Goal: Feedback & Contribution: Contribute content

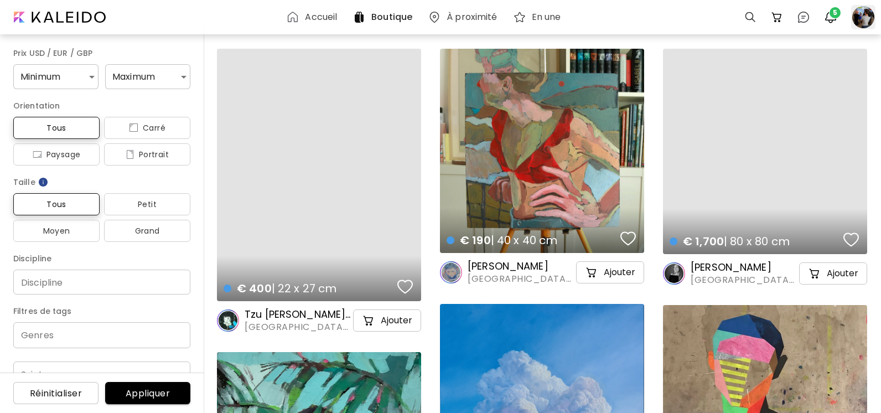
click at [863, 24] on div at bounding box center [863, 17] width 24 height 24
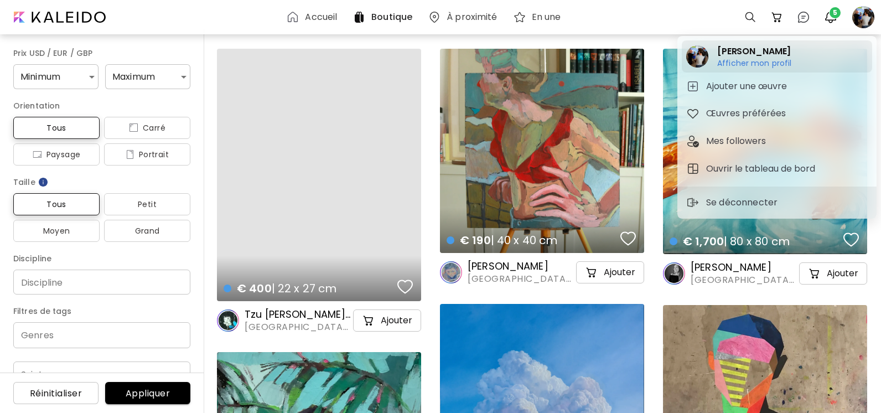
click at [746, 65] on h6 "Afficher mon profil" at bounding box center [754, 63] width 75 height 10
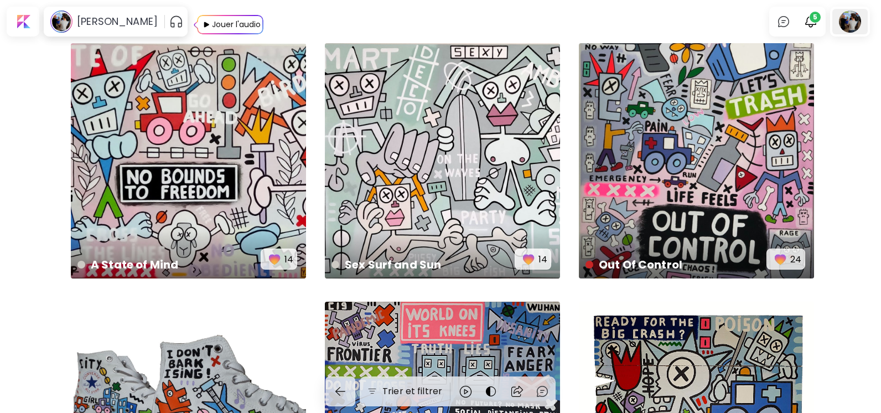
click at [858, 25] on div at bounding box center [849, 21] width 35 height 25
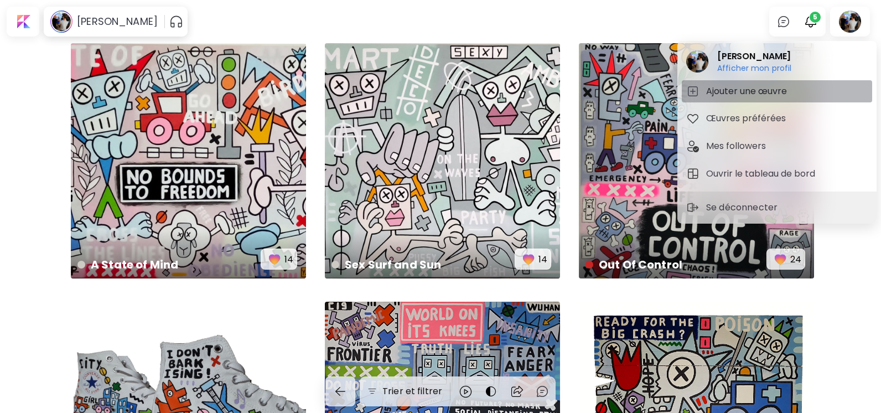
click at [765, 96] on h5 "Ajouter une œuvre" at bounding box center [748, 91] width 84 height 13
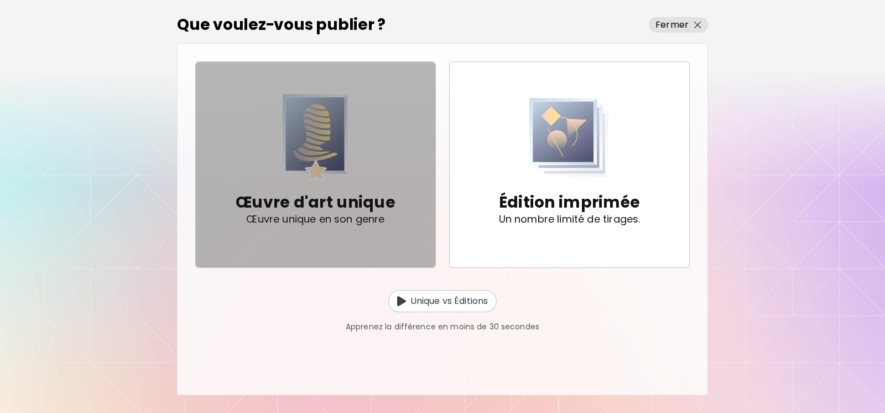
click at [325, 197] on p "Œuvre d'art unique" at bounding box center [316, 202] width 160 height 22
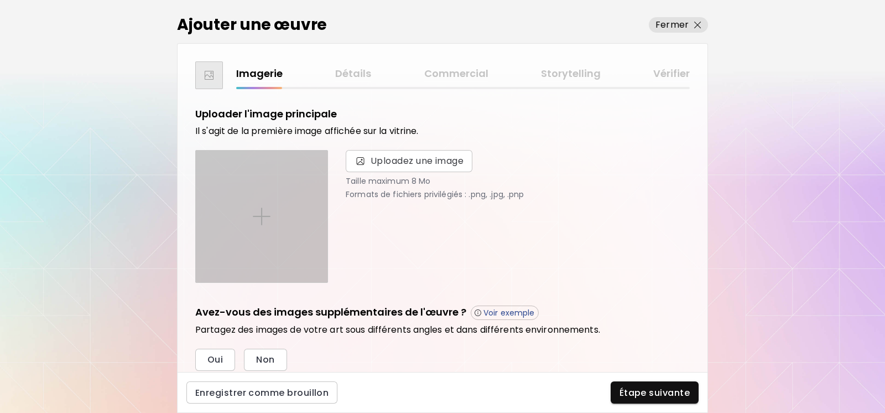
click at [254, 231] on div at bounding box center [262, 217] width 132 height 132
click at [0, 0] on input "file" at bounding box center [0, 0] width 0 height 0
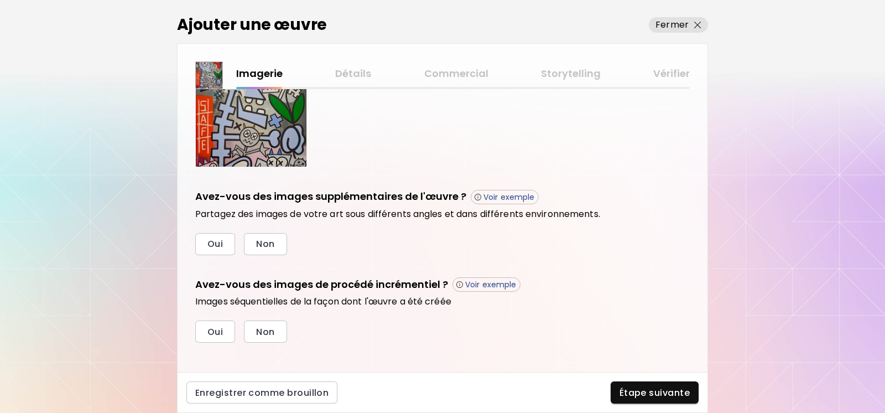
scroll to position [303, 0]
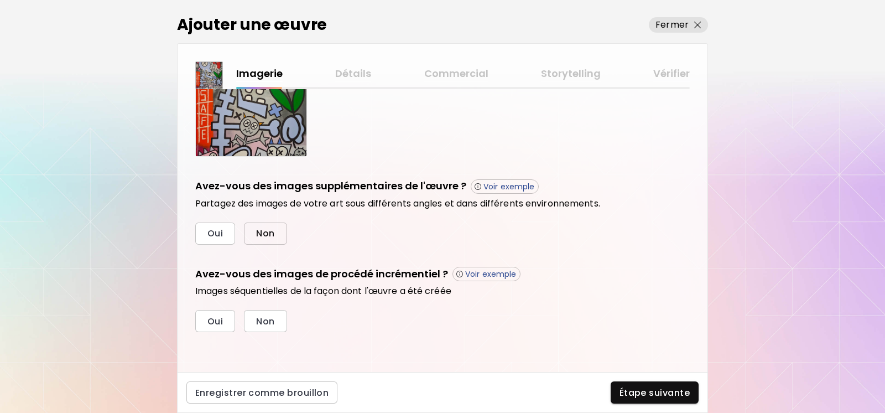
click at [270, 240] on button "Non" at bounding box center [265, 233] width 43 height 22
click at [284, 322] on button "Non" at bounding box center [265, 321] width 43 height 22
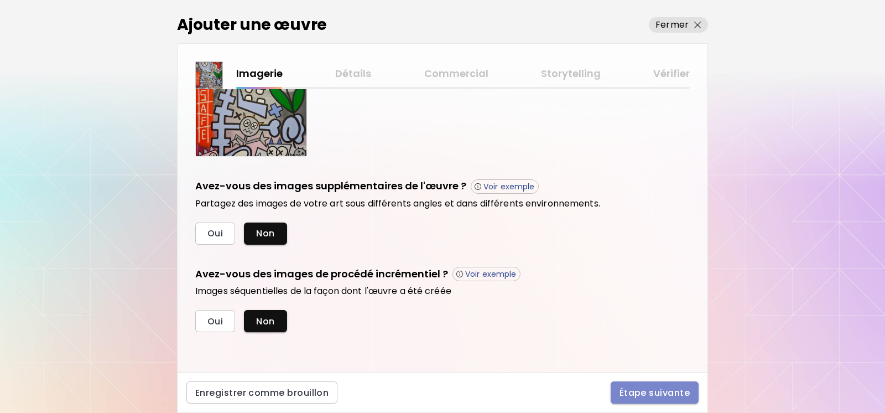
click at [646, 401] on button "Étape suivante" at bounding box center [655, 392] width 88 height 22
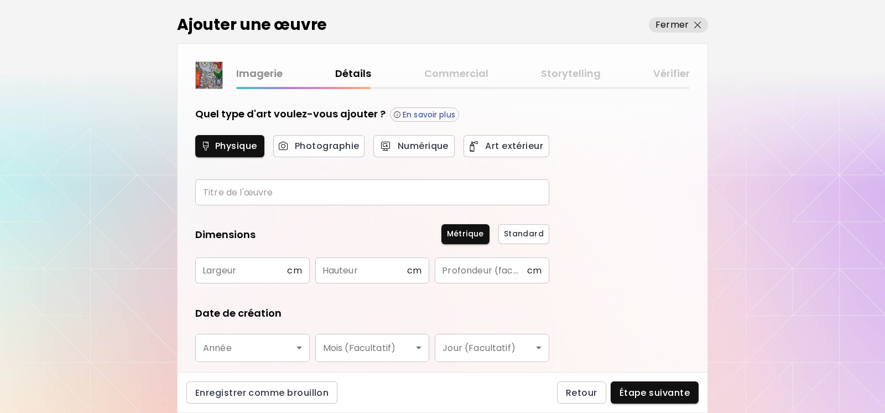
click at [224, 194] on input "text" at bounding box center [372, 192] width 354 height 26
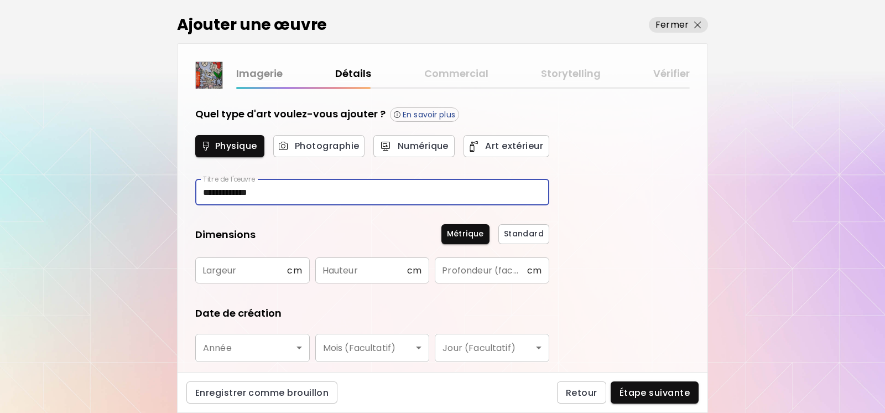
type input "**********"
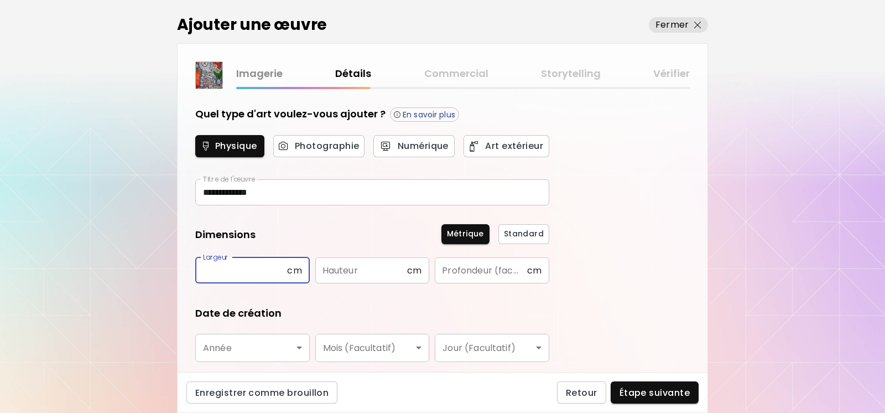
click at [241, 267] on input "text" at bounding box center [241, 270] width 92 height 26
type input "**"
click at [377, 274] on input "text" at bounding box center [361, 270] width 92 height 26
type input "***"
click at [451, 276] on input "text" at bounding box center [481, 270] width 92 height 26
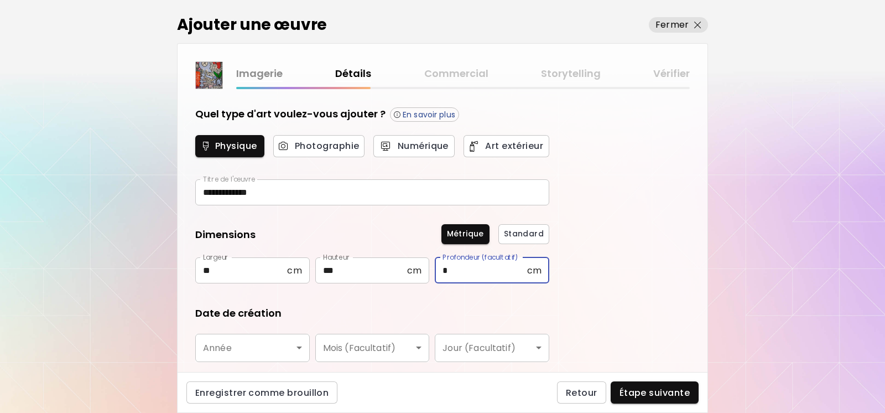
type input "*"
click at [302, 357] on body "**********" at bounding box center [442, 206] width 885 height 413
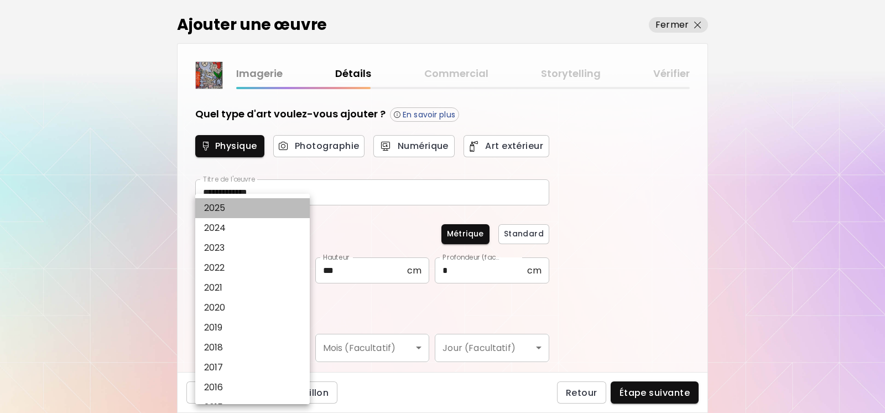
click at [226, 214] on p "2025" at bounding box center [215, 207] width 22 height 13
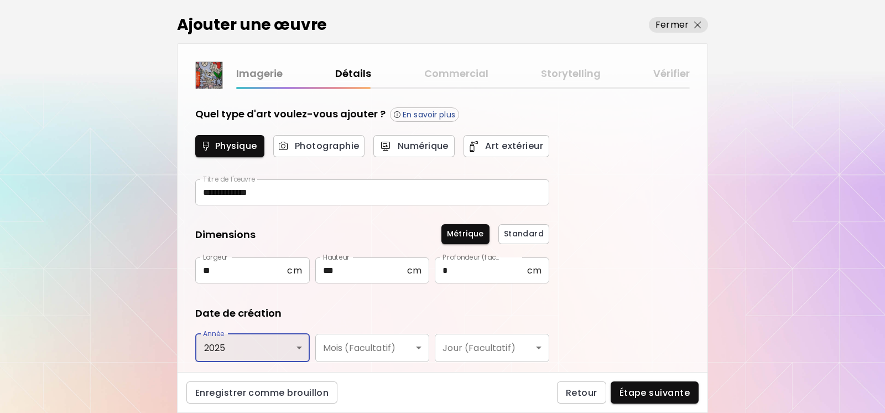
type input "****"
click at [417, 349] on body "**********" at bounding box center [442, 206] width 885 height 413
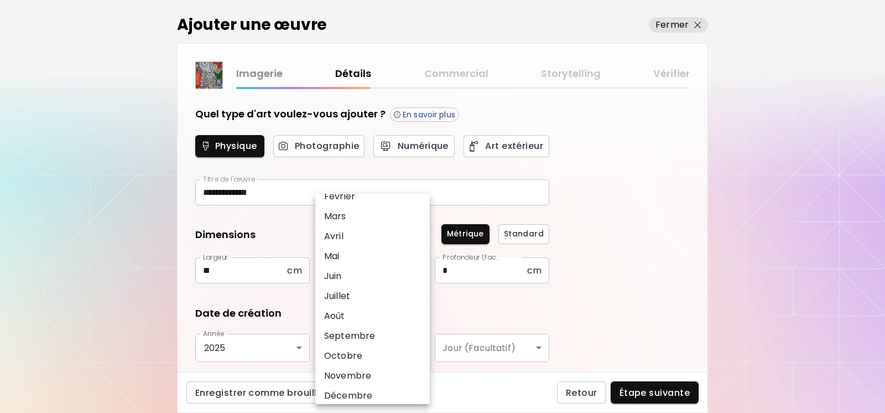
scroll to position [58, 0]
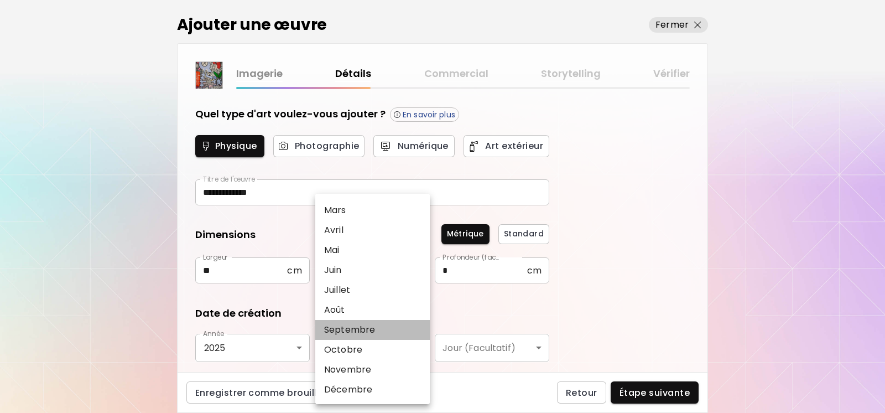
click at [369, 332] on p "Septembre" at bounding box center [349, 329] width 51 height 13
type input "*********"
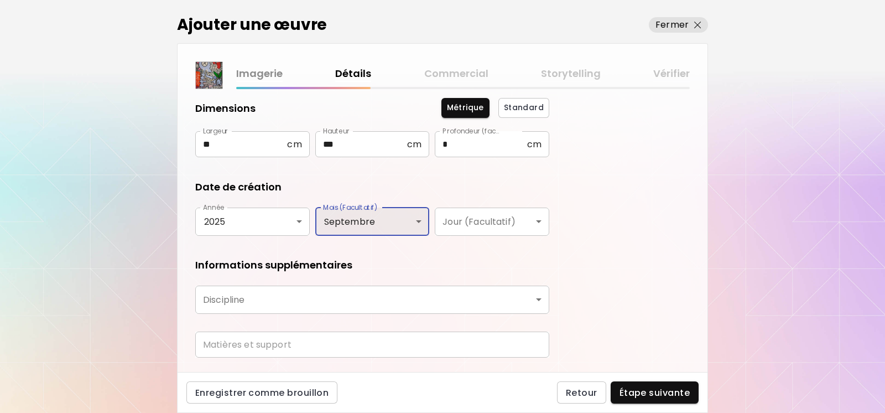
scroll to position [156, 0]
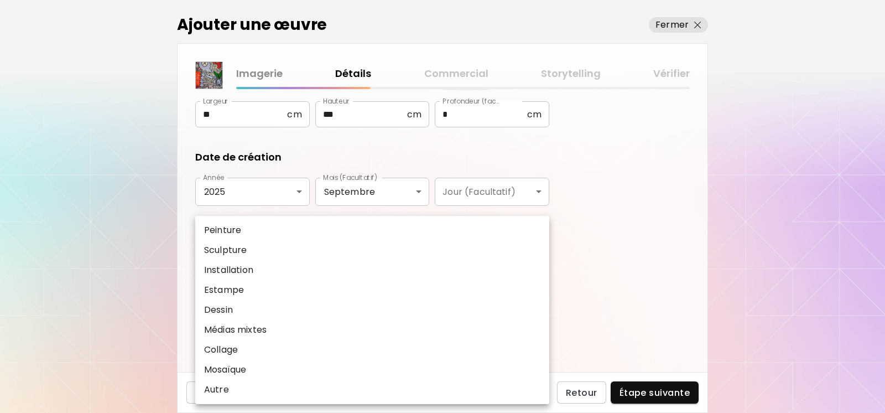
click at [537, 269] on body "**********" at bounding box center [442, 206] width 885 height 413
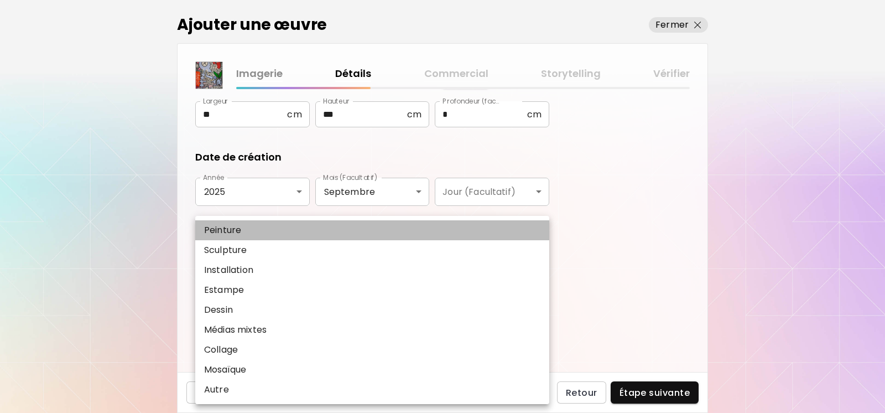
click at [222, 228] on p "Peinture" at bounding box center [222, 230] width 37 height 13
type input "********"
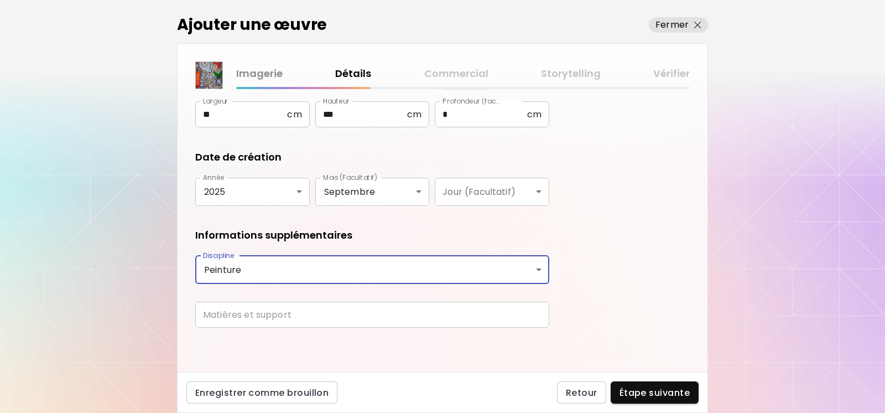
click at [244, 315] on input "text" at bounding box center [372, 315] width 354 height 26
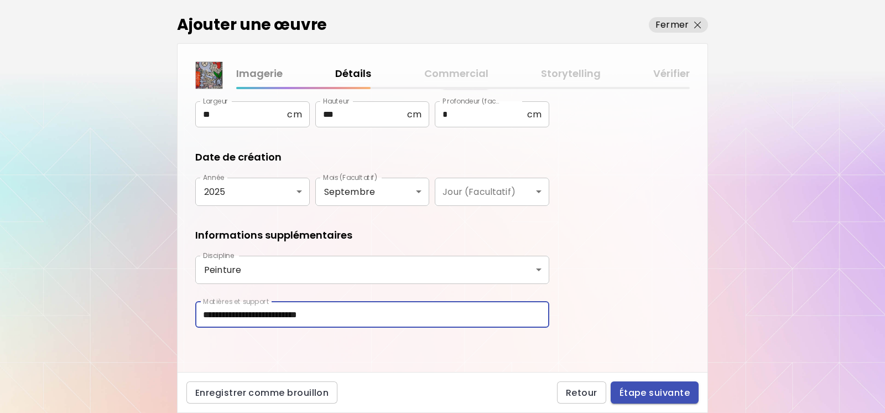
type input "**********"
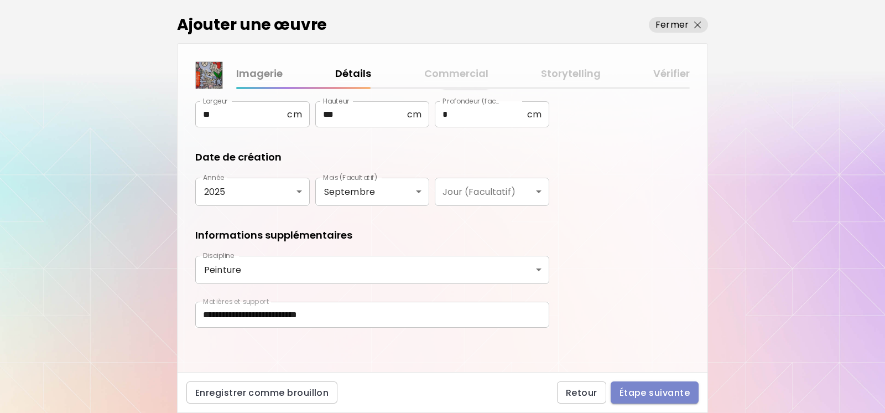
click at [666, 393] on span "Étape suivante" at bounding box center [655, 393] width 70 height 12
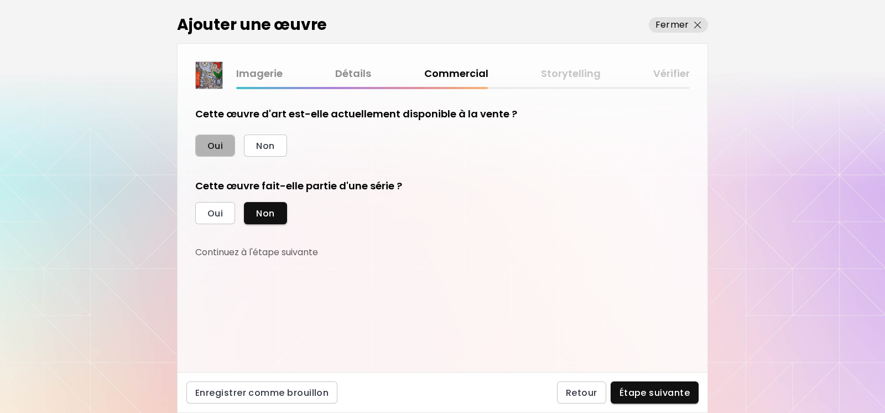
click at [211, 148] on span "Oui" at bounding box center [215, 146] width 15 height 12
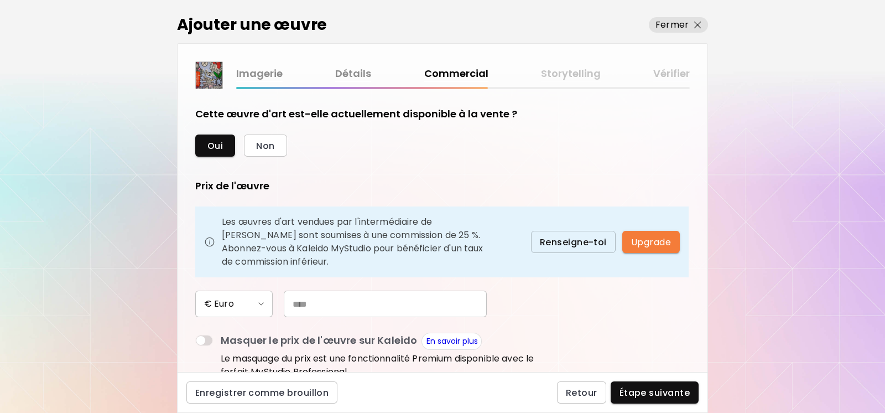
click at [297, 305] on input "text" at bounding box center [385, 304] width 203 height 27
type input "*"
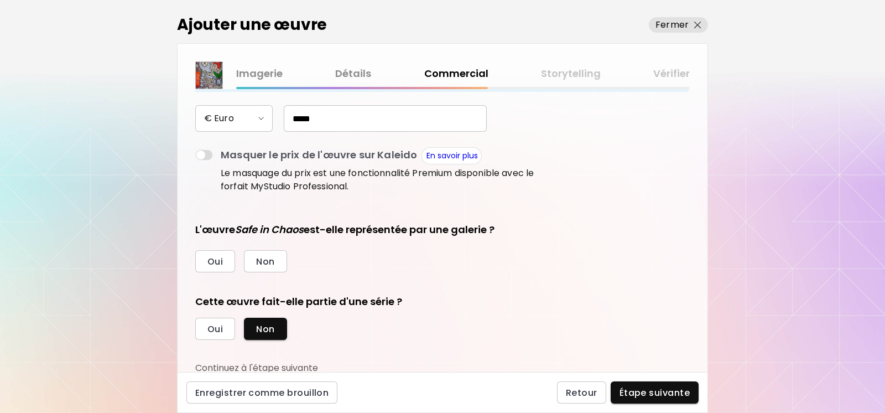
scroll to position [188, 0]
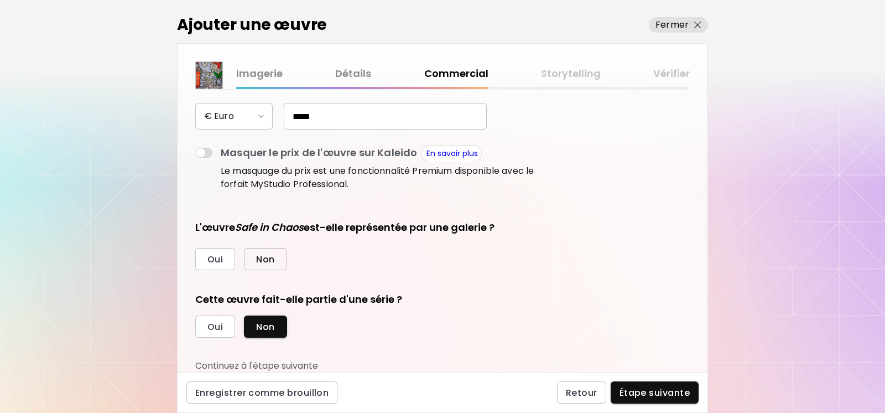
type input "*****"
click at [267, 259] on span "Non" at bounding box center [265, 259] width 18 height 12
click at [266, 324] on span "Non" at bounding box center [265, 327] width 18 height 12
click at [642, 396] on span "Étape suivante" at bounding box center [655, 393] width 70 height 12
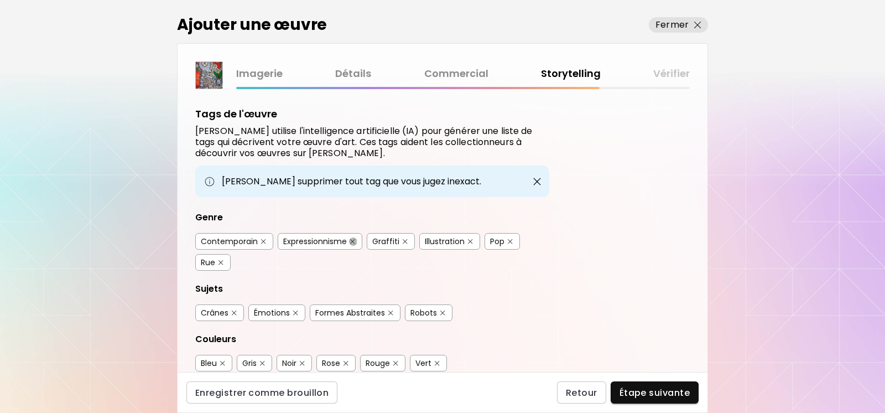
click at [354, 241] on img "button" at bounding box center [352, 241] width 5 height 5
click at [509, 244] on button "button" at bounding box center [510, 241] width 8 height 8
click at [224, 262] on button "button" at bounding box center [221, 262] width 8 height 8
click at [392, 311] on img "button" at bounding box center [391, 312] width 5 height 5
click at [443, 312] on img "button" at bounding box center [443, 312] width 5 height 5
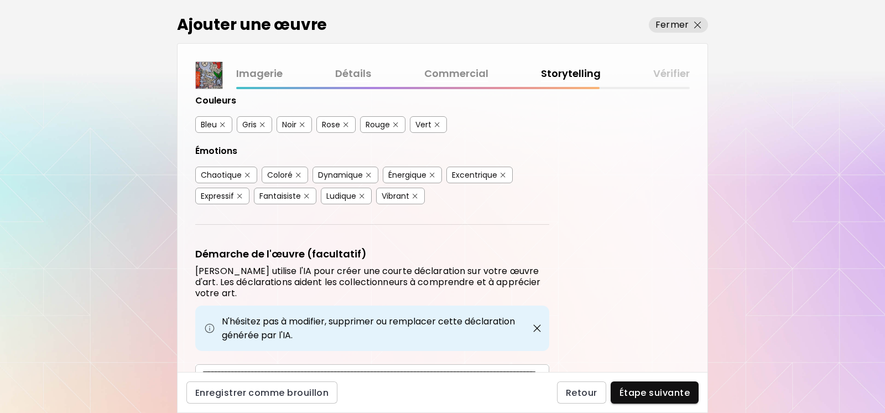
scroll to position [248, 0]
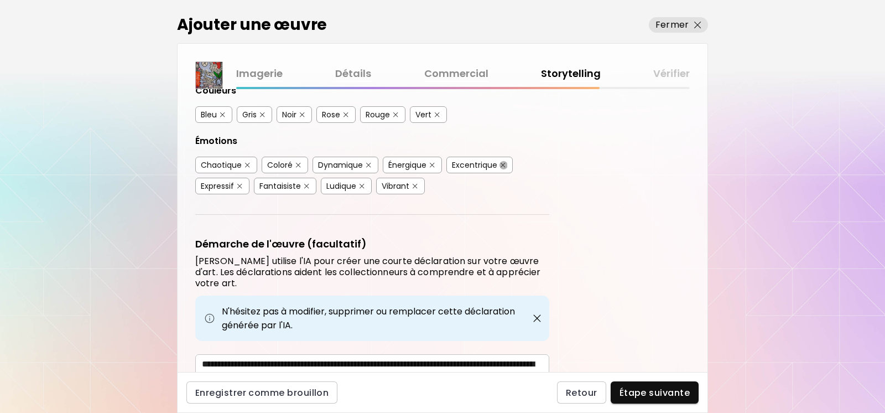
click at [504, 167] on img "button" at bounding box center [503, 165] width 5 height 5
click at [308, 188] on img "button" at bounding box center [306, 186] width 5 height 5
click at [364, 185] on img "button" at bounding box center [362, 186] width 5 height 5
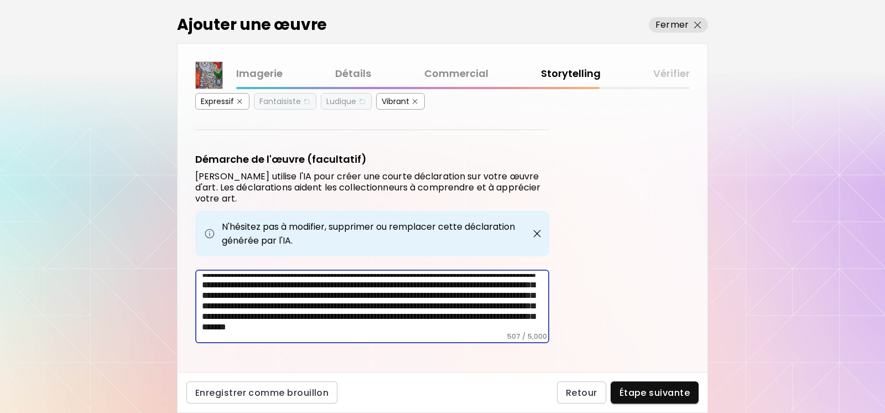
scroll to position [17, 0]
drag, startPoint x: 358, startPoint y: 315, endPoint x: 484, endPoint y: 325, distance: 126.6
click at [484, 325] on textarea "**********" at bounding box center [376, 303] width 348 height 58
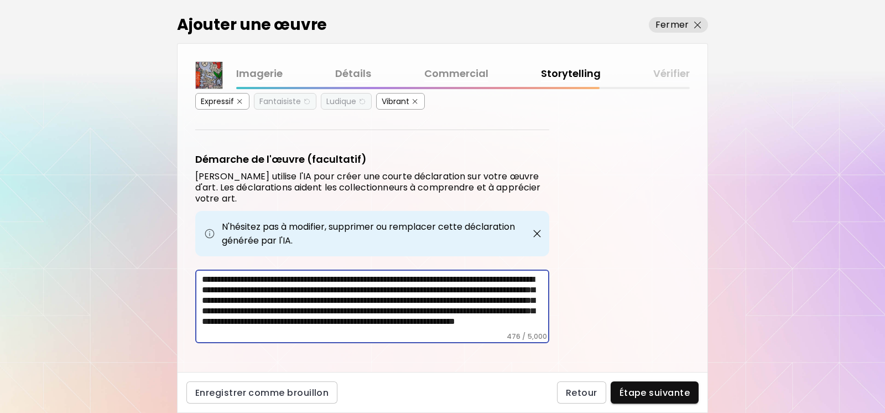
drag, startPoint x: 253, startPoint y: 305, endPoint x: 191, endPoint y: 305, distance: 61.4
click at [202, 305] on textarea "**********" at bounding box center [376, 303] width 348 height 58
type textarea "**********"
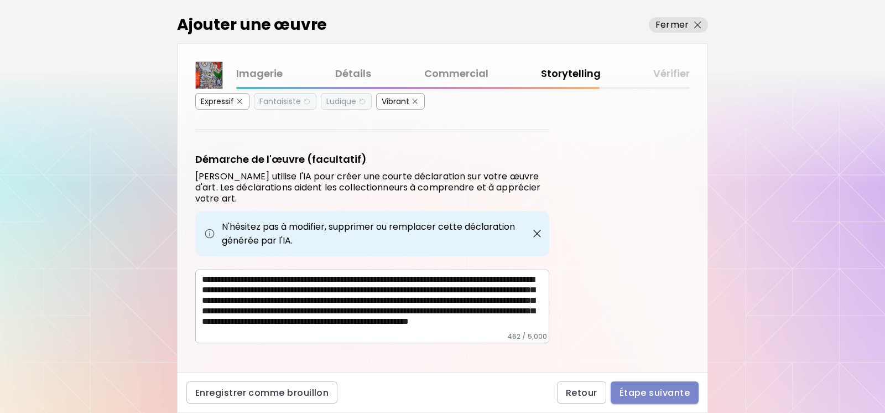
click at [653, 398] on span "Étape suivante" at bounding box center [655, 393] width 70 height 12
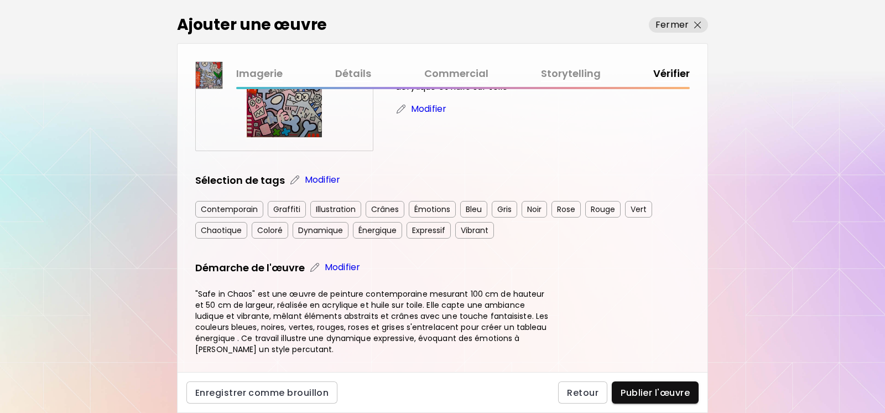
scroll to position [137, 0]
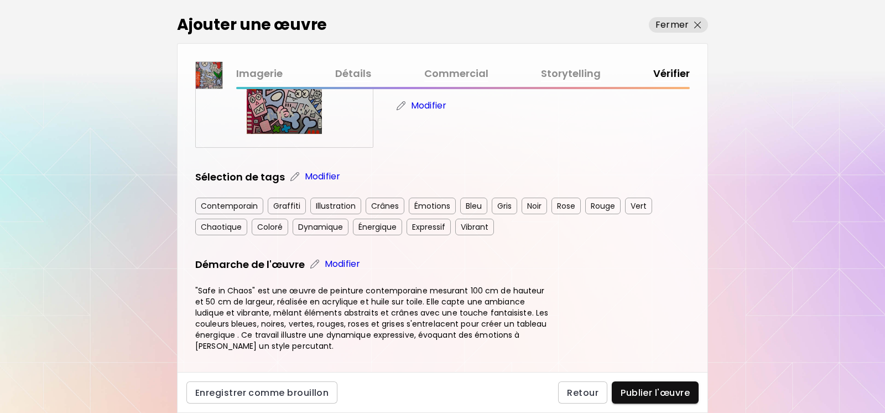
click at [231, 209] on div "Contemporain" at bounding box center [229, 206] width 68 height 17
click at [644, 389] on span "Publier l'œuvre" at bounding box center [655, 393] width 69 height 12
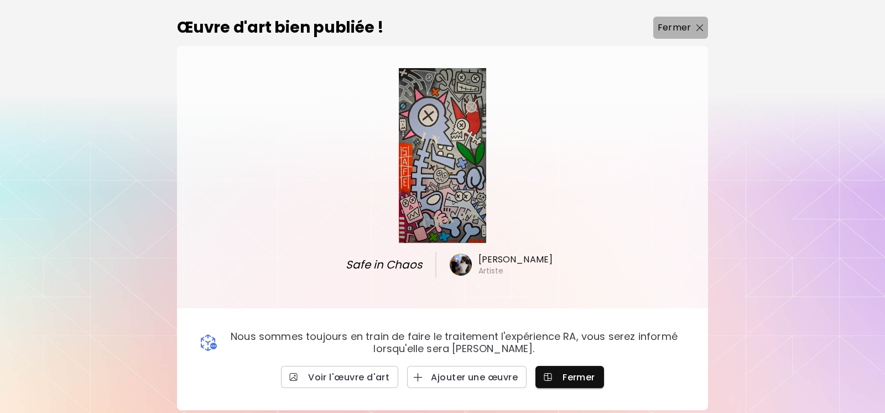
click at [697, 32] on img "button" at bounding box center [700, 27] width 7 height 7
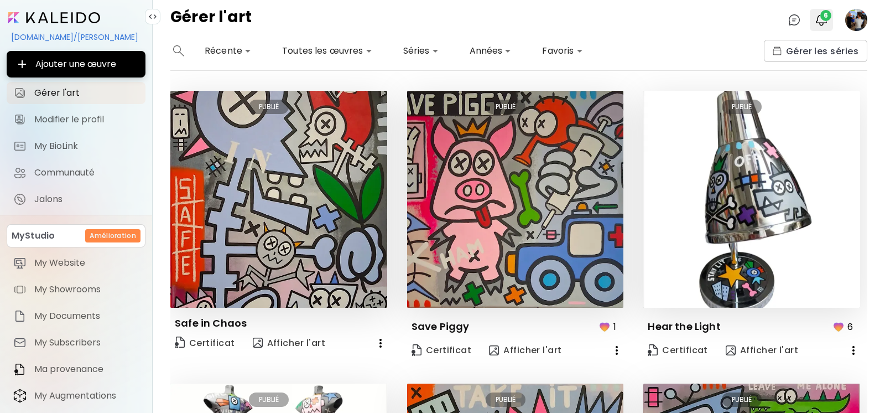
click at [819, 18] on img "button" at bounding box center [821, 19] width 13 height 13
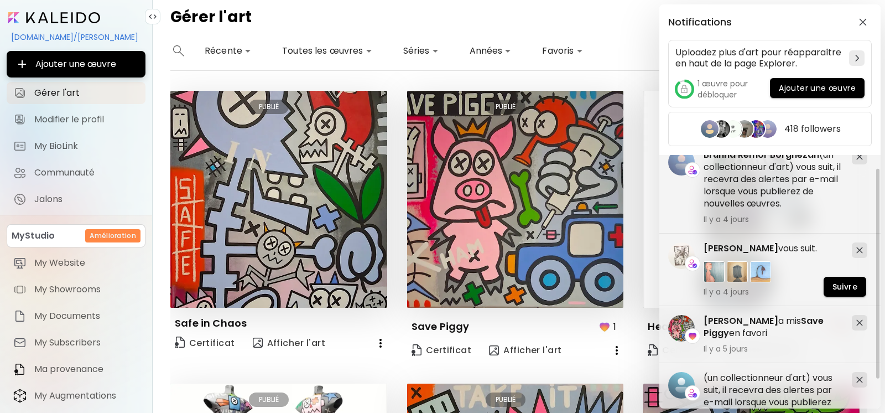
scroll to position [16, 0]
drag, startPoint x: 878, startPoint y: 170, endPoint x: 877, endPoint y: 213, distance: 42.6
click at [884, 184] on div "Notifications Uploadez plus d'art pour réapparaître en haut de la page Explorer…" at bounding box center [442, 206] width 885 height 413
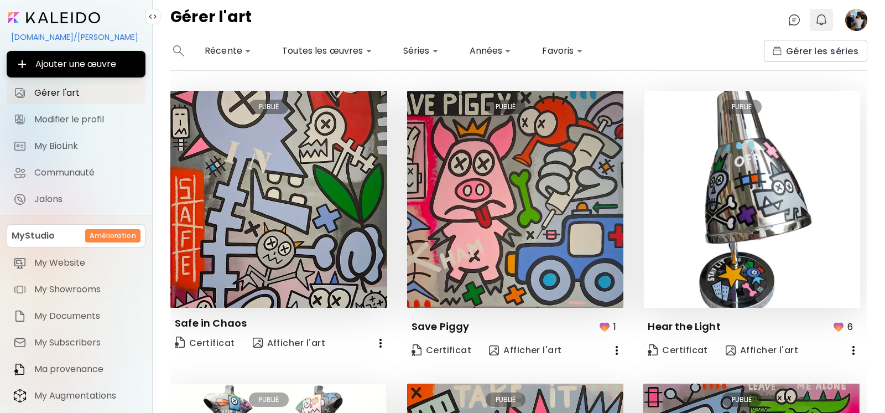
click at [821, 20] on img "button" at bounding box center [821, 19] width 13 height 13
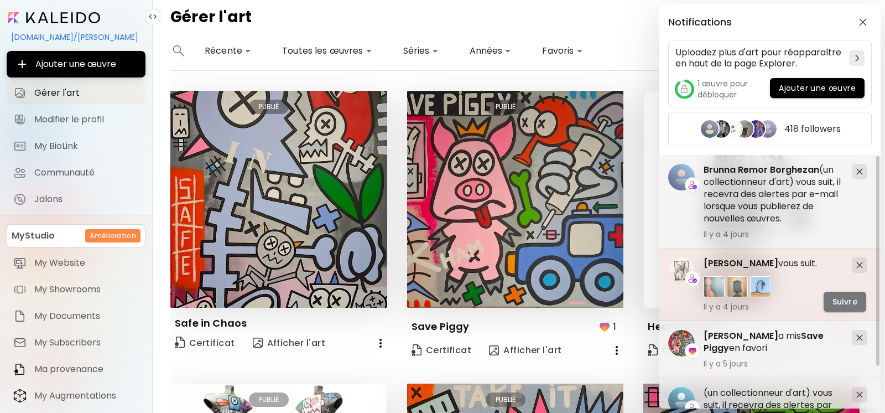
click at [836, 303] on span "Suivre" at bounding box center [845, 302] width 25 height 12
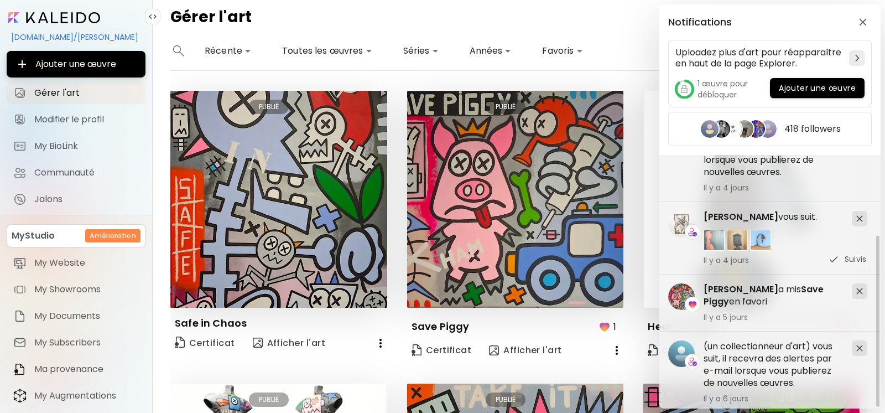
scroll to position [120, 0]
drag, startPoint x: 878, startPoint y: 238, endPoint x: 881, endPoint y: 323, distance: 84.7
click at [881, 323] on div "Notifications Uploadez plus d'art pour réapparaître en haut de la page Explorer…" at bounding box center [442, 206] width 885 height 413
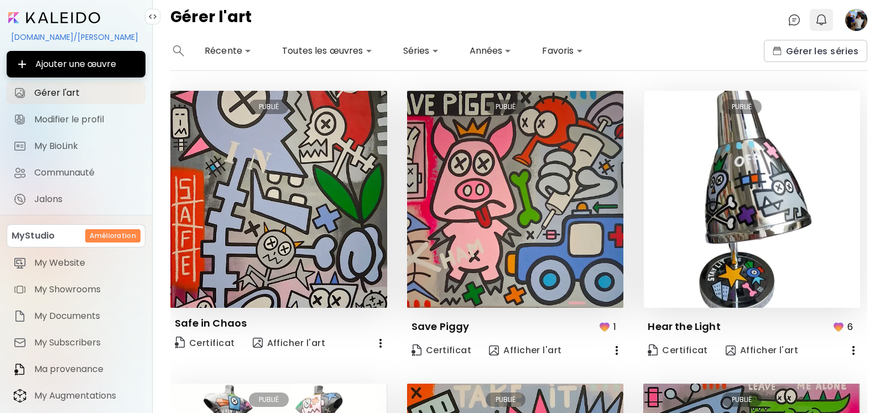
click at [823, 15] on img "button" at bounding box center [821, 19] width 13 height 13
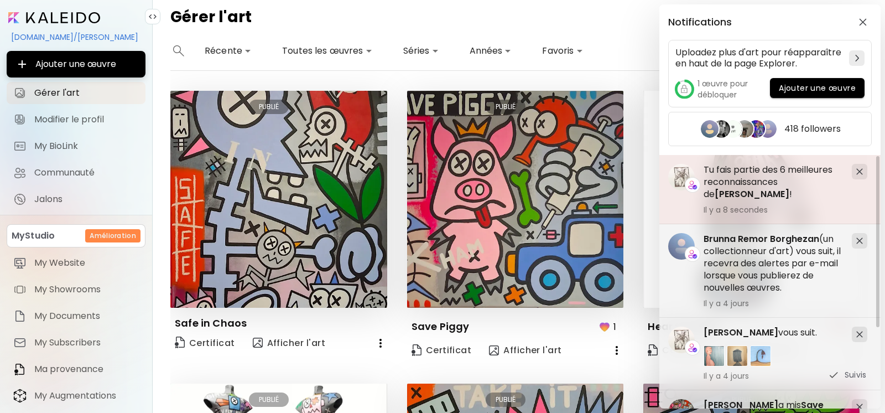
click at [862, 173] on img at bounding box center [860, 171] width 7 height 7
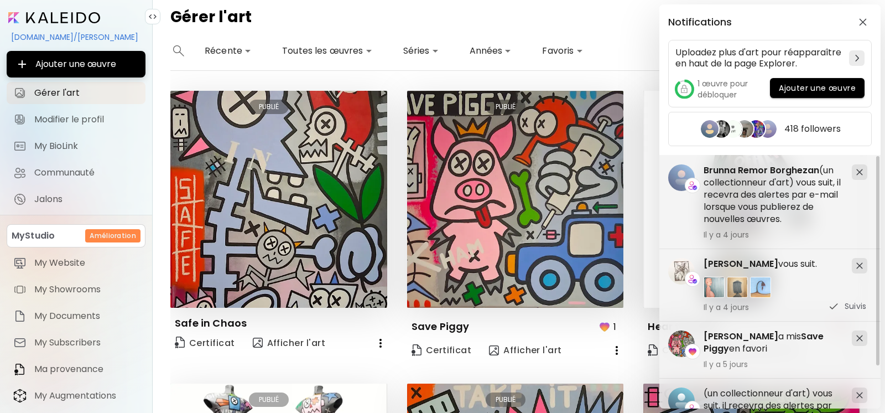
click at [862, 173] on img at bounding box center [860, 172] width 7 height 7
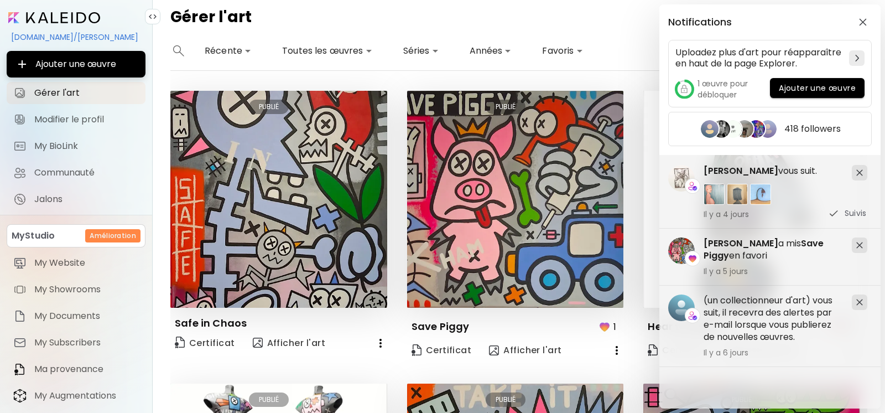
click at [862, 173] on img at bounding box center [860, 172] width 7 height 7
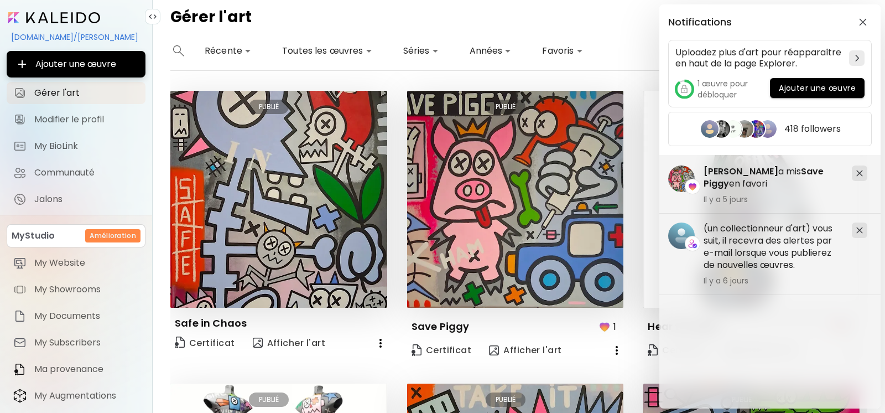
click at [862, 173] on img at bounding box center [860, 173] width 7 height 7
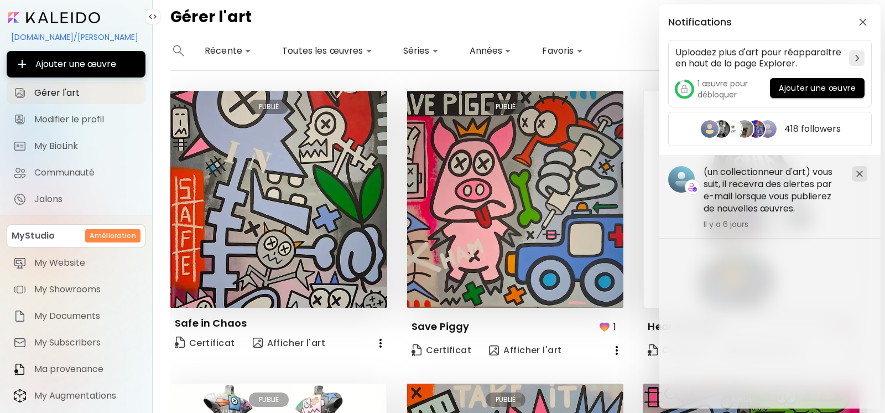
click at [862, 173] on img at bounding box center [860, 173] width 7 height 7
